Goal: Information Seeking & Learning: Find specific fact

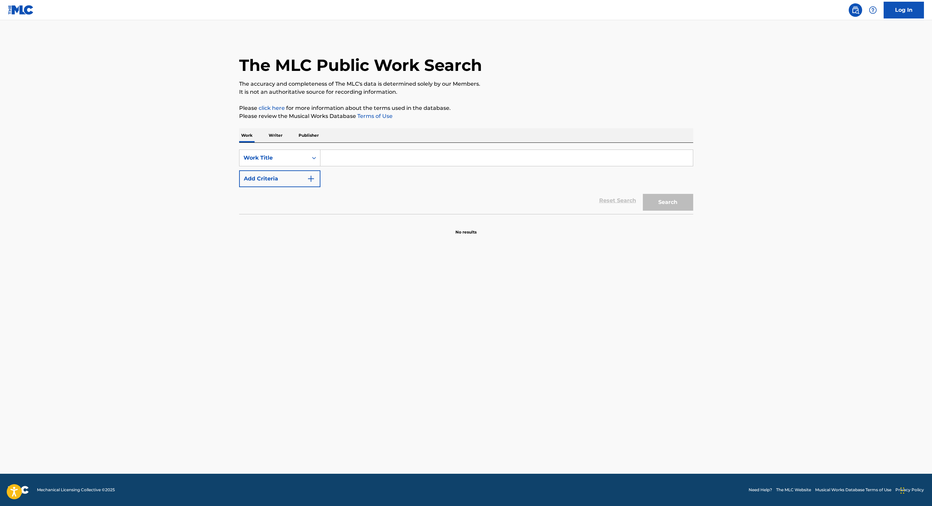
click at [338, 156] on input "Search Form" at bounding box center [506, 158] width 372 height 16
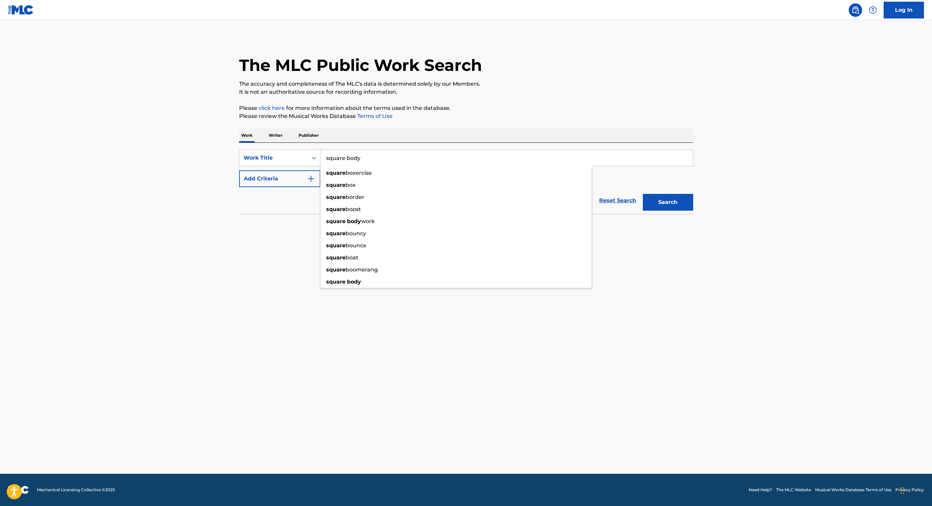
type input "square body"
click at [643, 194] on button "Search" at bounding box center [668, 202] width 50 height 17
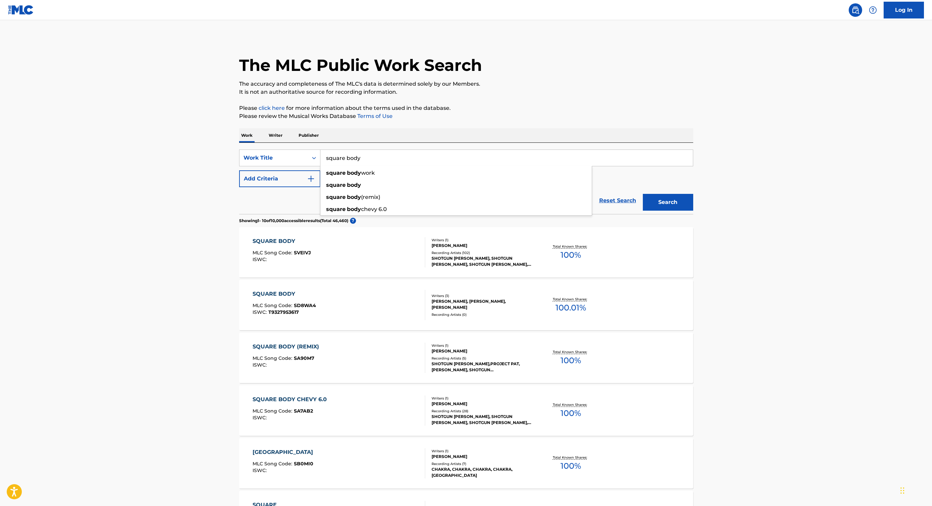
click at [385, 251] on div "SQUARE BODY MLC Song Code : SVEIVJ ISWC :" at bounding box center [338, 252] width 173 height 30
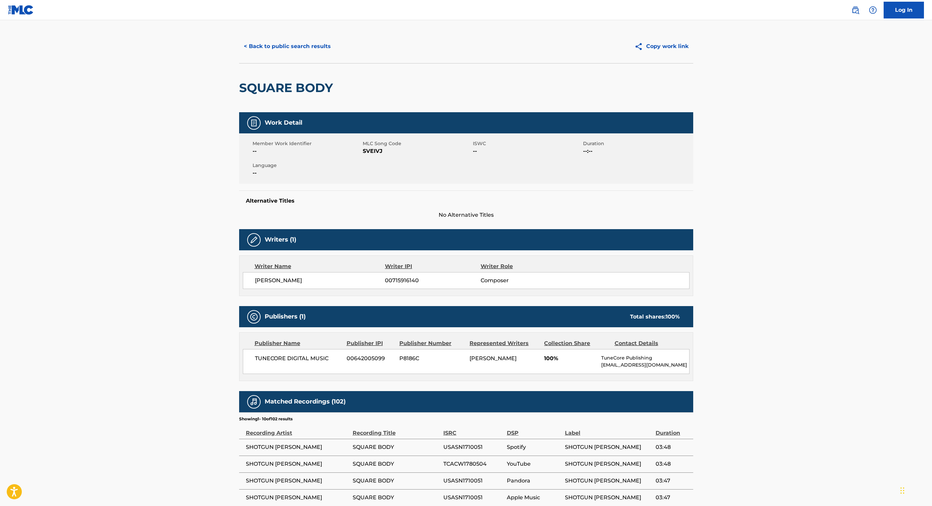
scroll to position [21, 0]
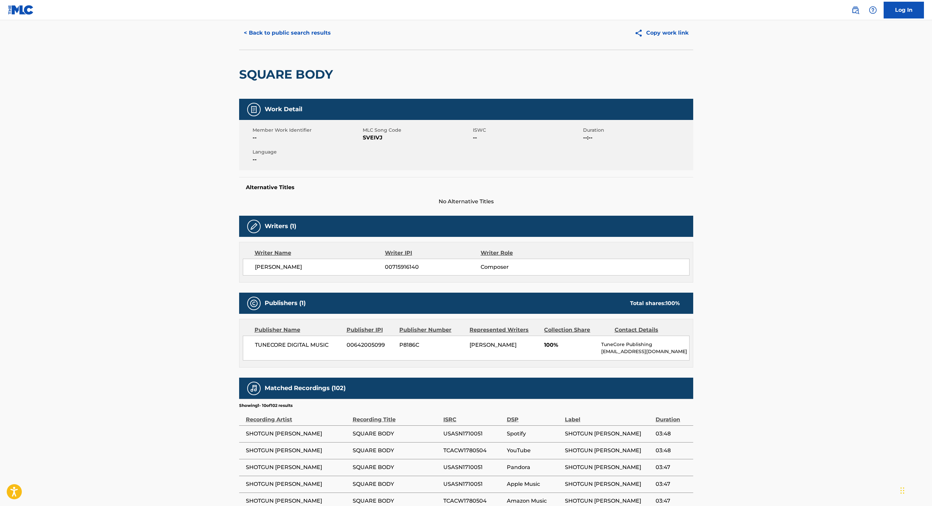
click at [267, 34] on button "< Back to public search results" at bounding box center [287, 33] width 96 height 17
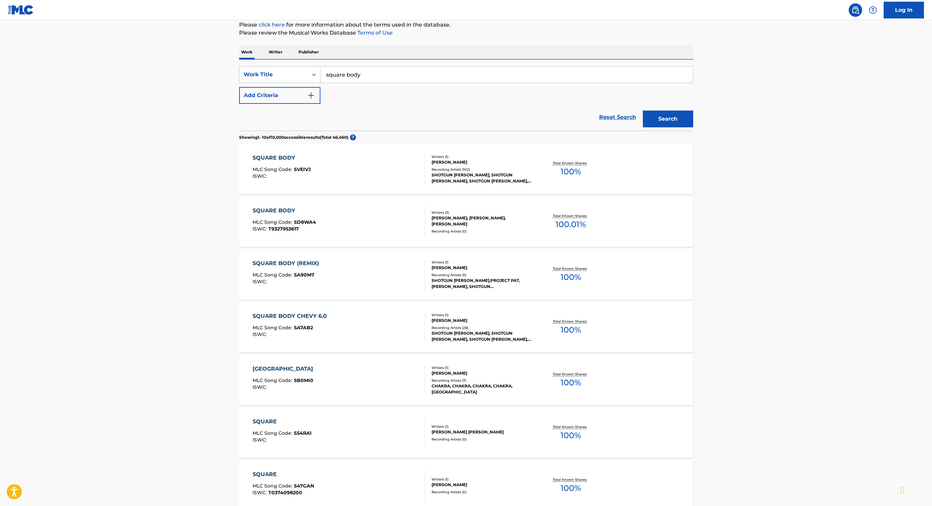
scroll to position [86, 0]
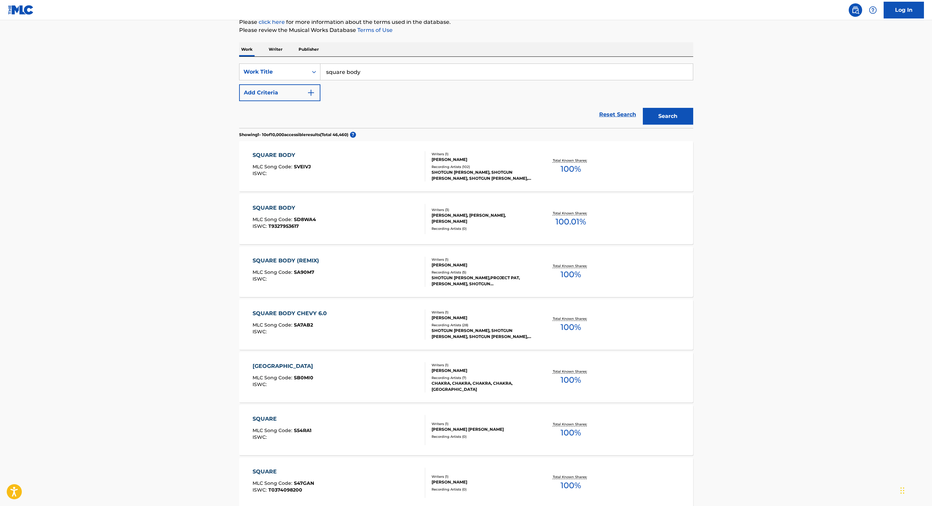
click at [376, 326] on div "SQUARE BODY CHEVY 6.0 MLC Song Code : SA7AB2 ISWC :" at bounding box center [338, 324] width 173 height 30
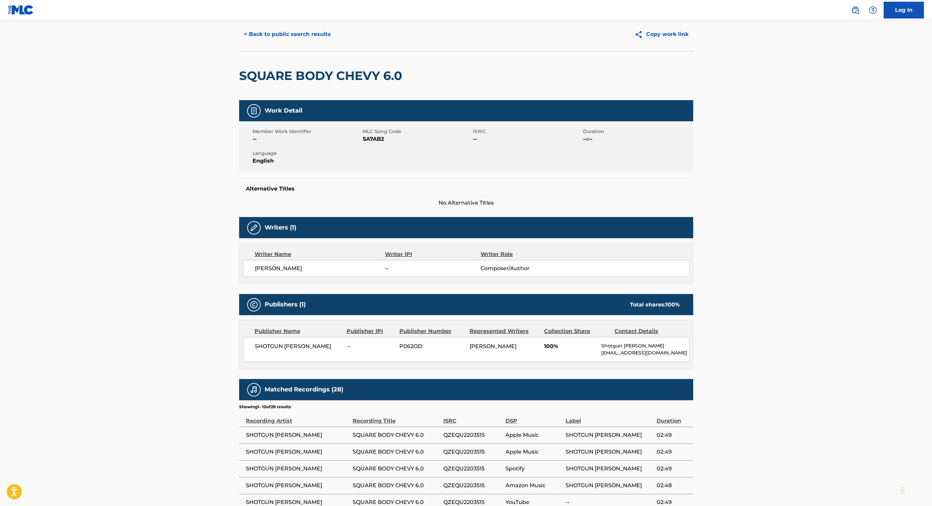
scroll to position [5, 0]
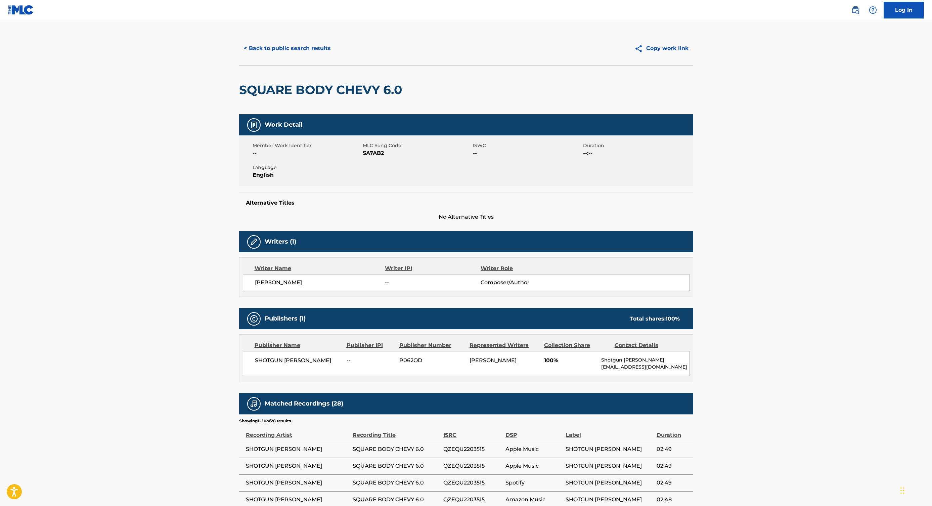
click at [251, 51] on button "< Back to public search results" at bounding box center [287, 48] width 96 height 17
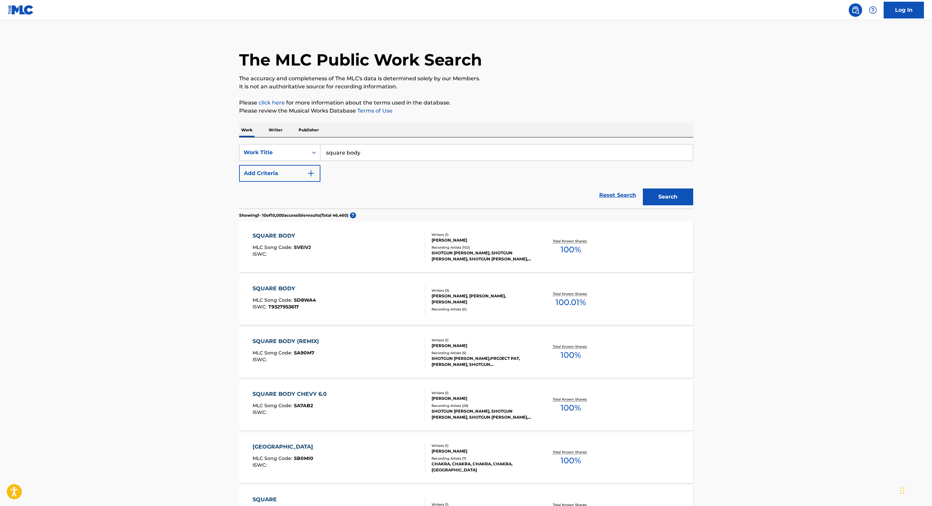
scroll to position [86, 0]
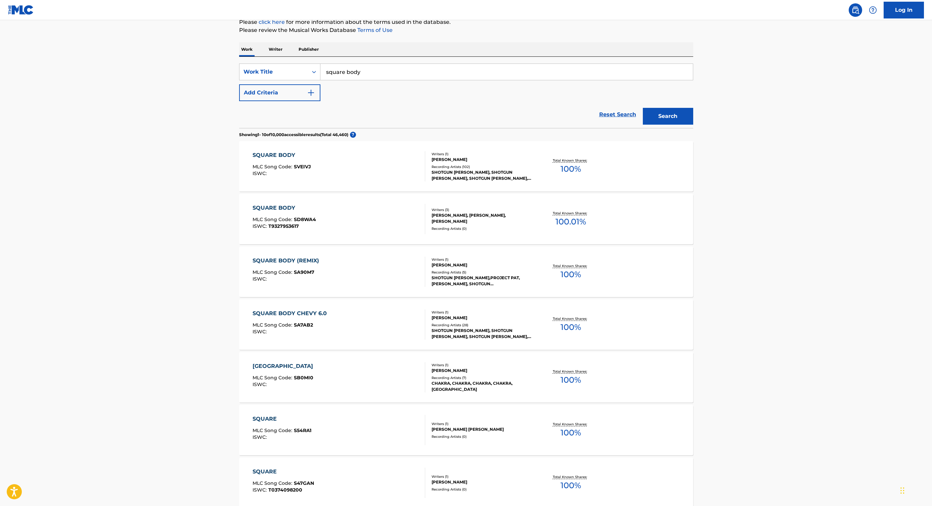
click at [383, 160] on div "SQUARE BODY MLC Song Code : SVEIVJ ISWC :" at bounding box center [338, 166] width 173 height 30
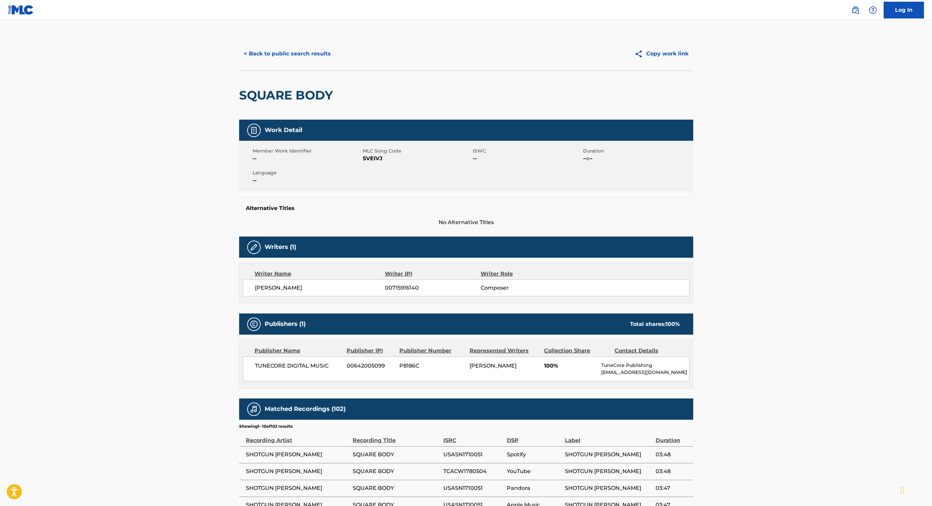
click at [258, 56] on button "< Back to public search results" at bounding box center [287, 53] width 96 height 17
